Goal: Check status: Check status

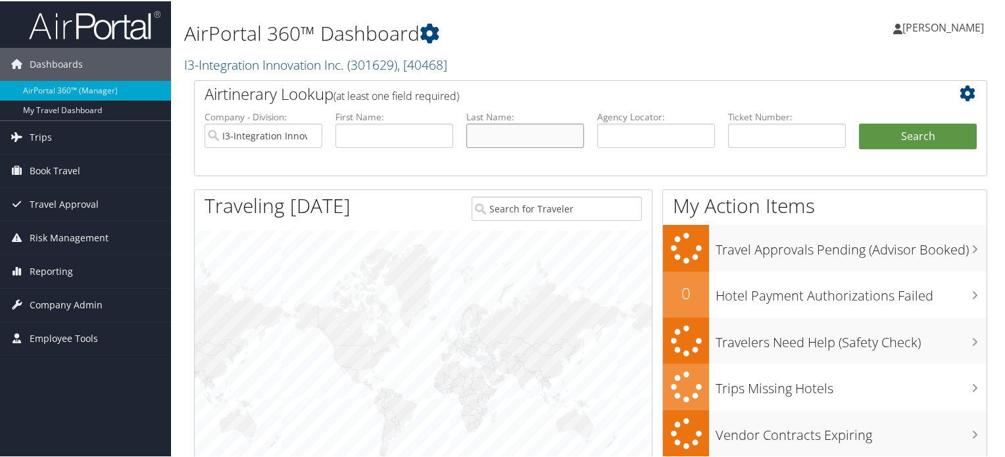
click at [487, 135] on input "text" at bounding box center [526, 134] width 118 height 24
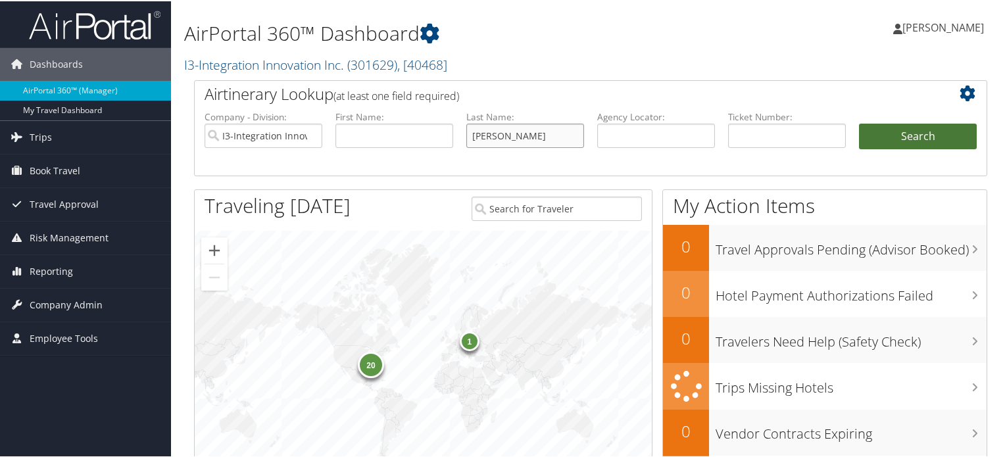
type input "[PERSON_NAME]"
click at [869, 136] on button "Search" at bounding box center [918, 135] width 118 height 26
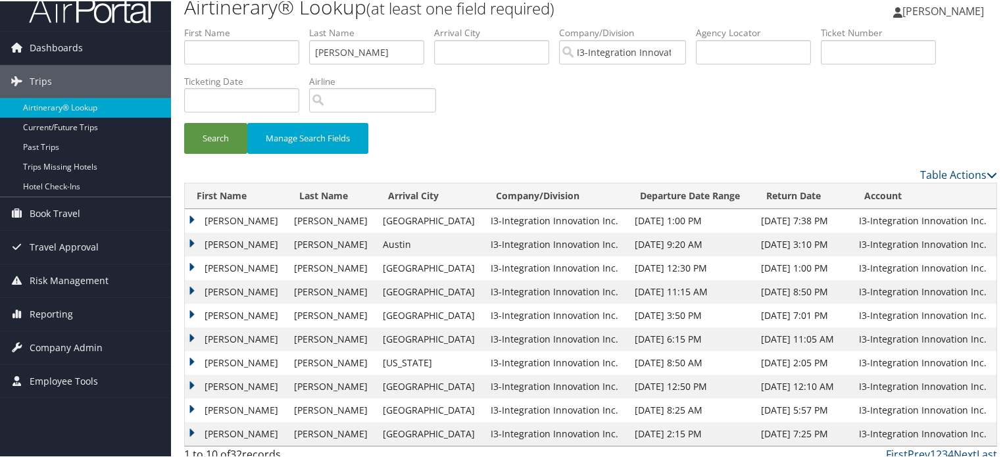
scroll to position [26, 0]
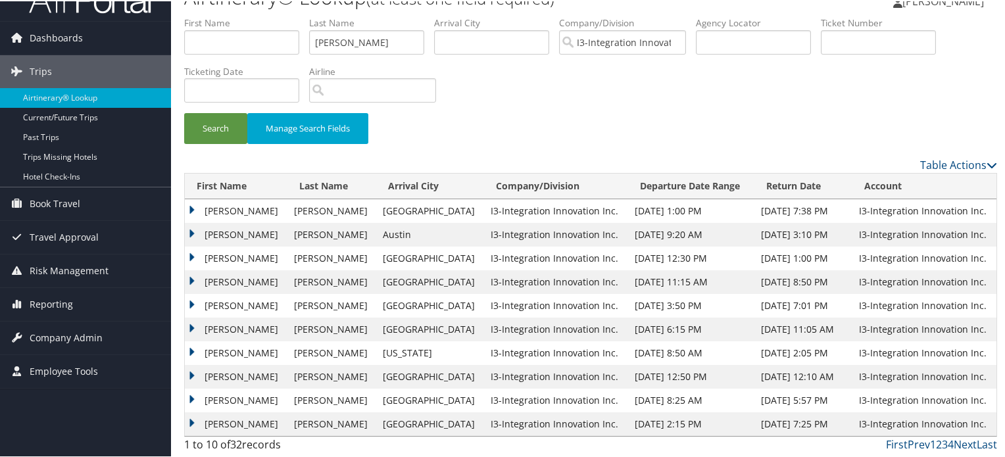
click at [193, 206] on td "SEAN PATRICK" at bounding box center [236, 210] width 103 height 24
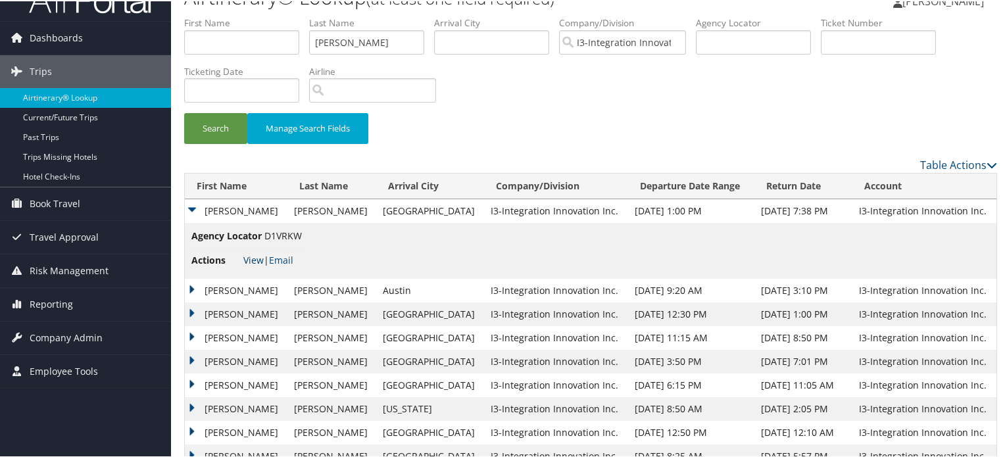
click at [258, 254] on link "View" at bounding box center [253, 259] width 20 height 13
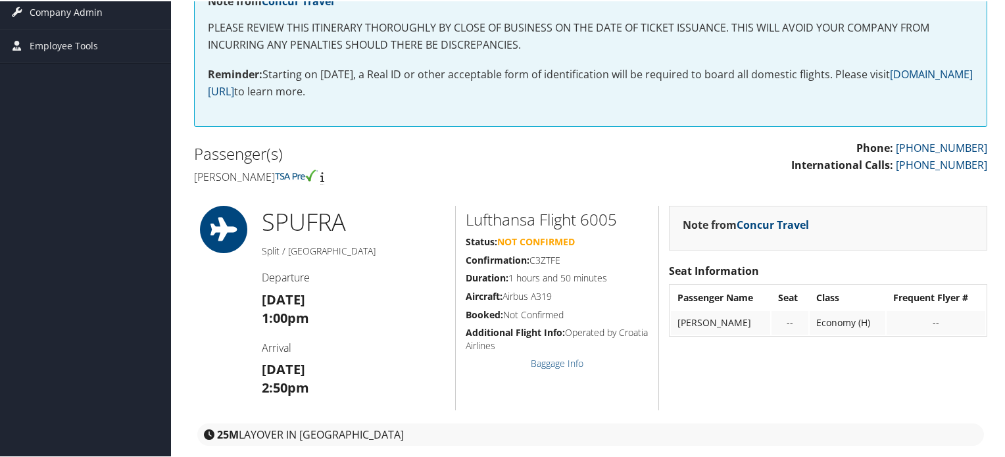
scroll to position [66, 0]
